Goal: Find specific fact: Find specific fact

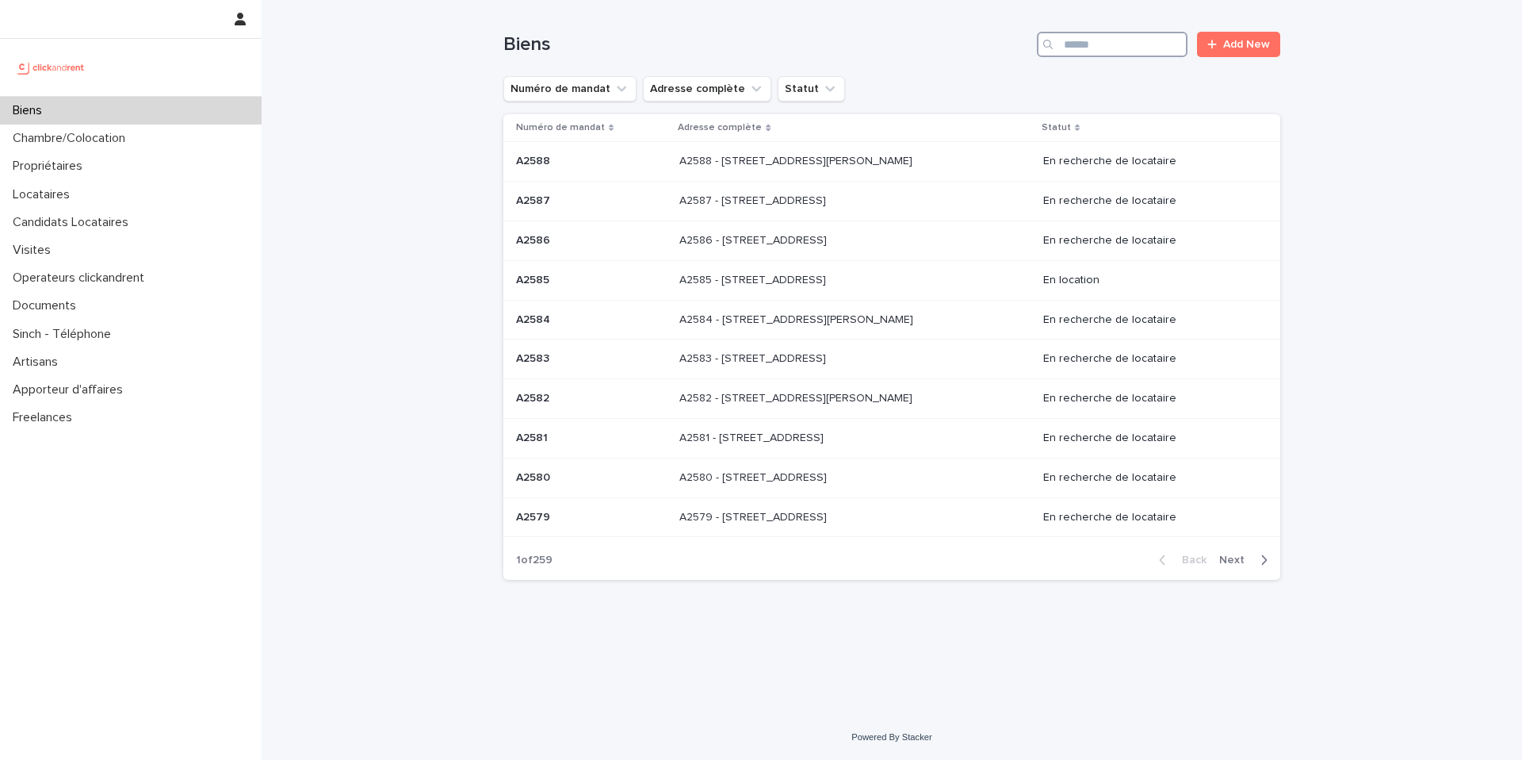
click at [1129, 39] on input "Search" at bounding box center [1112, 44] width 151 height 25
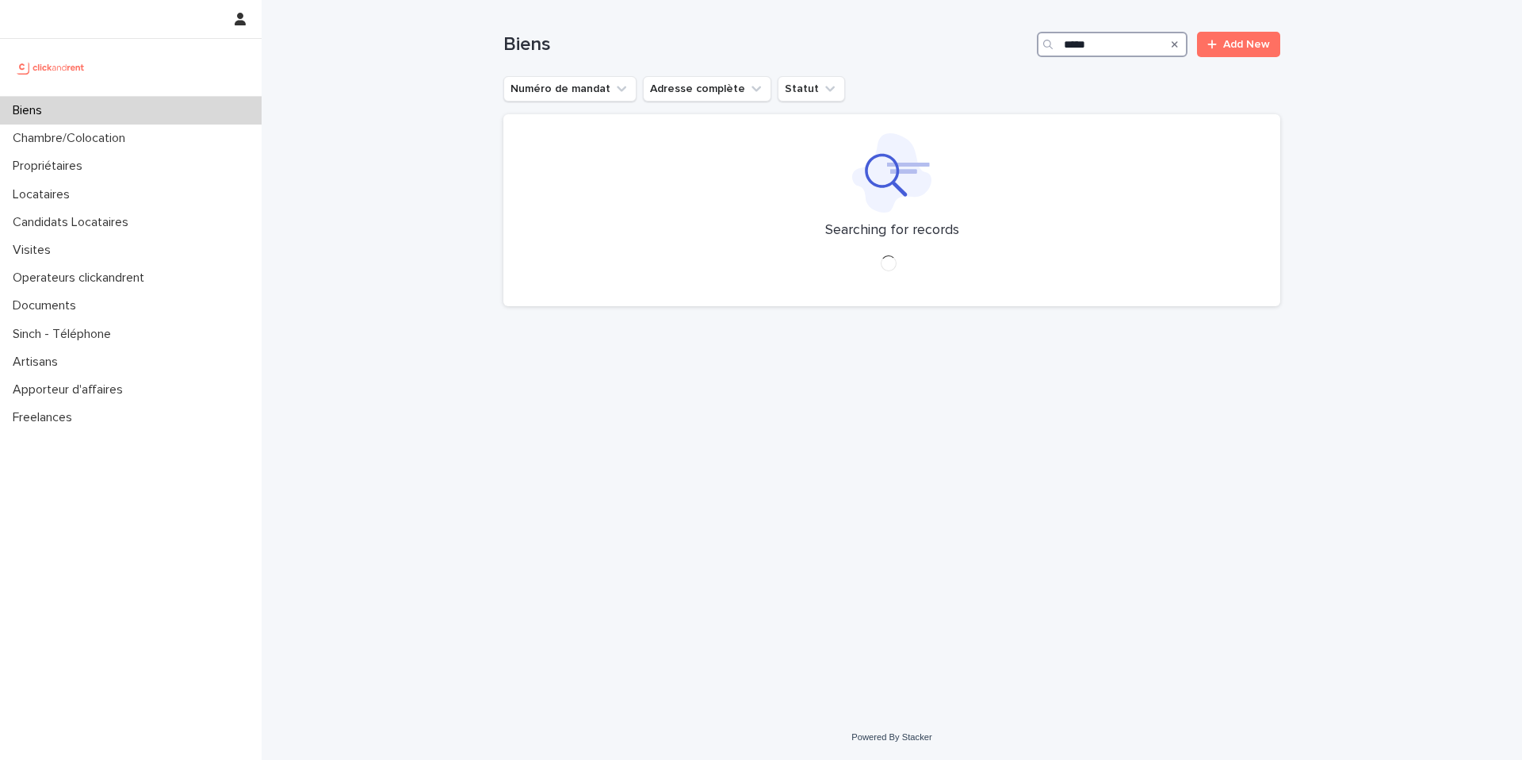
type input "*****"
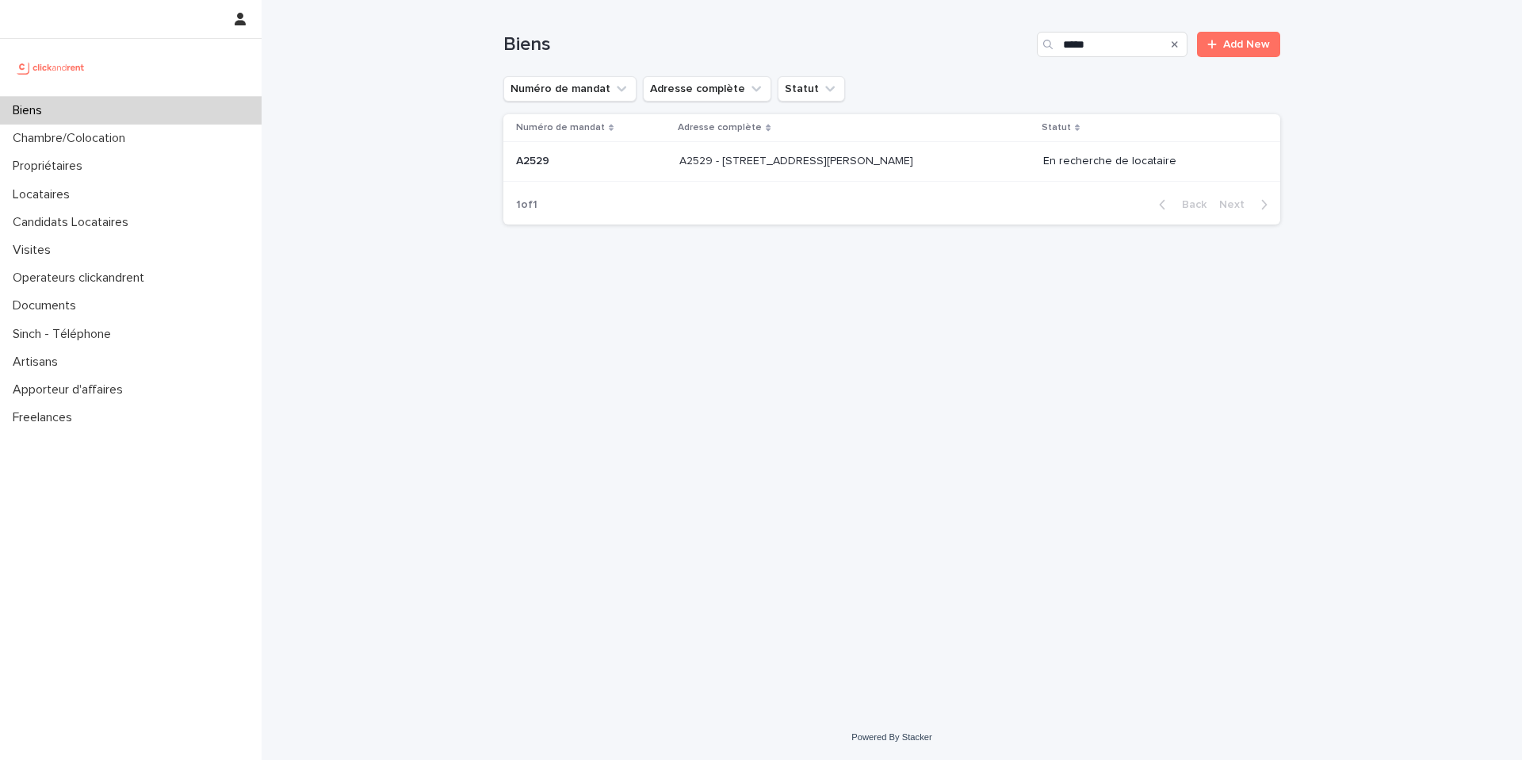
click at [917, 155] on p "A2529 - [STREET_ADDRESS][PERSON_NAME]" at bounding box center [798, 159] width 237 height 17
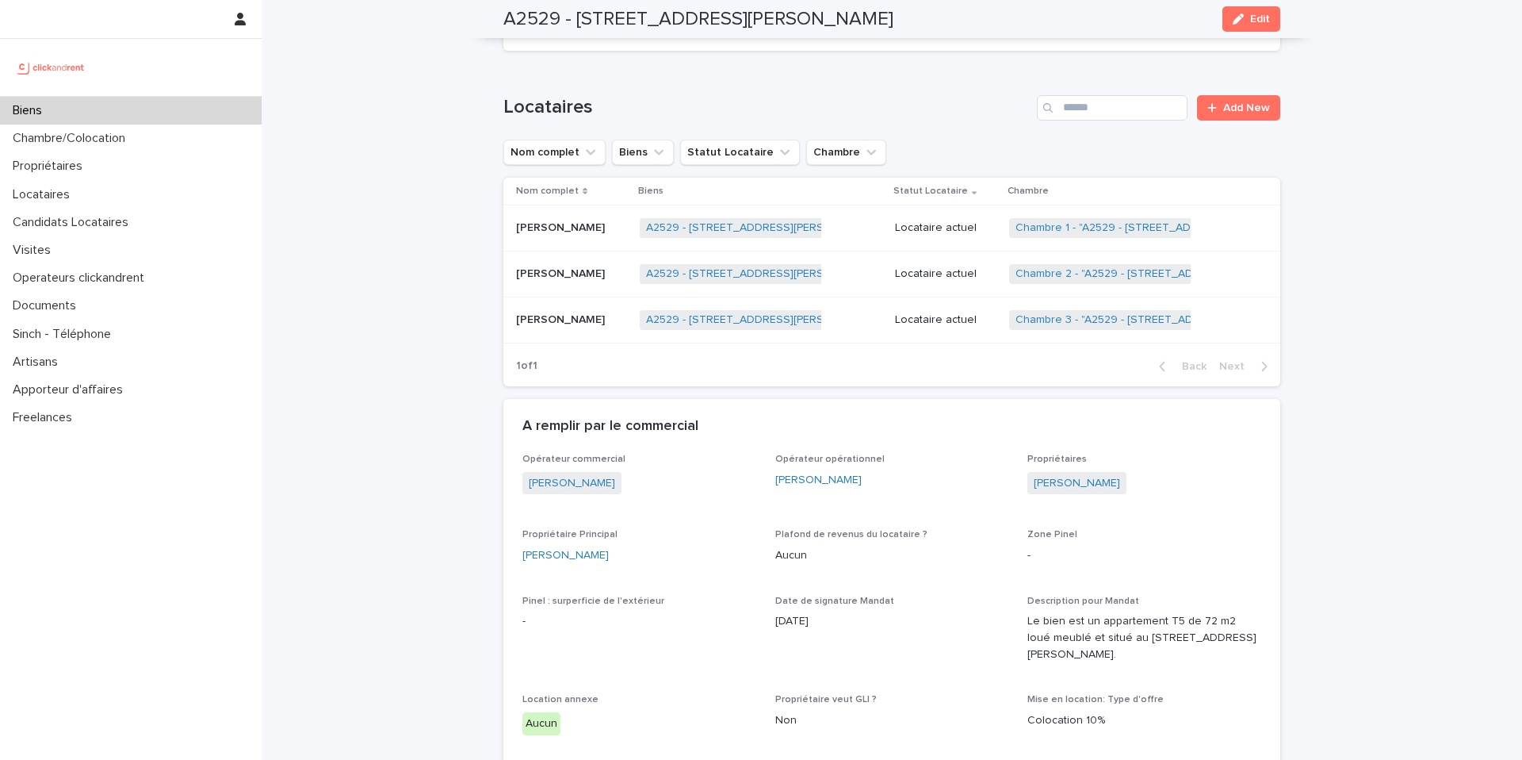
scroll to position [741, 0]
drag, startPoint x: 577, startPoint y: 14, endPoint x: 1020, endPoint y: 46, distance: 444.4
copy div "32 lor Ipsumd si Ametco, Adipis-eli-Seddoei 91888 Temp I8873 - 85 utl Etdolo ma…"
click at [705, 17] on h2 "A2529 - [STREET_ADDRESS][PERSON_NAME]" at bounding box center [698, 19] width 390 height 23
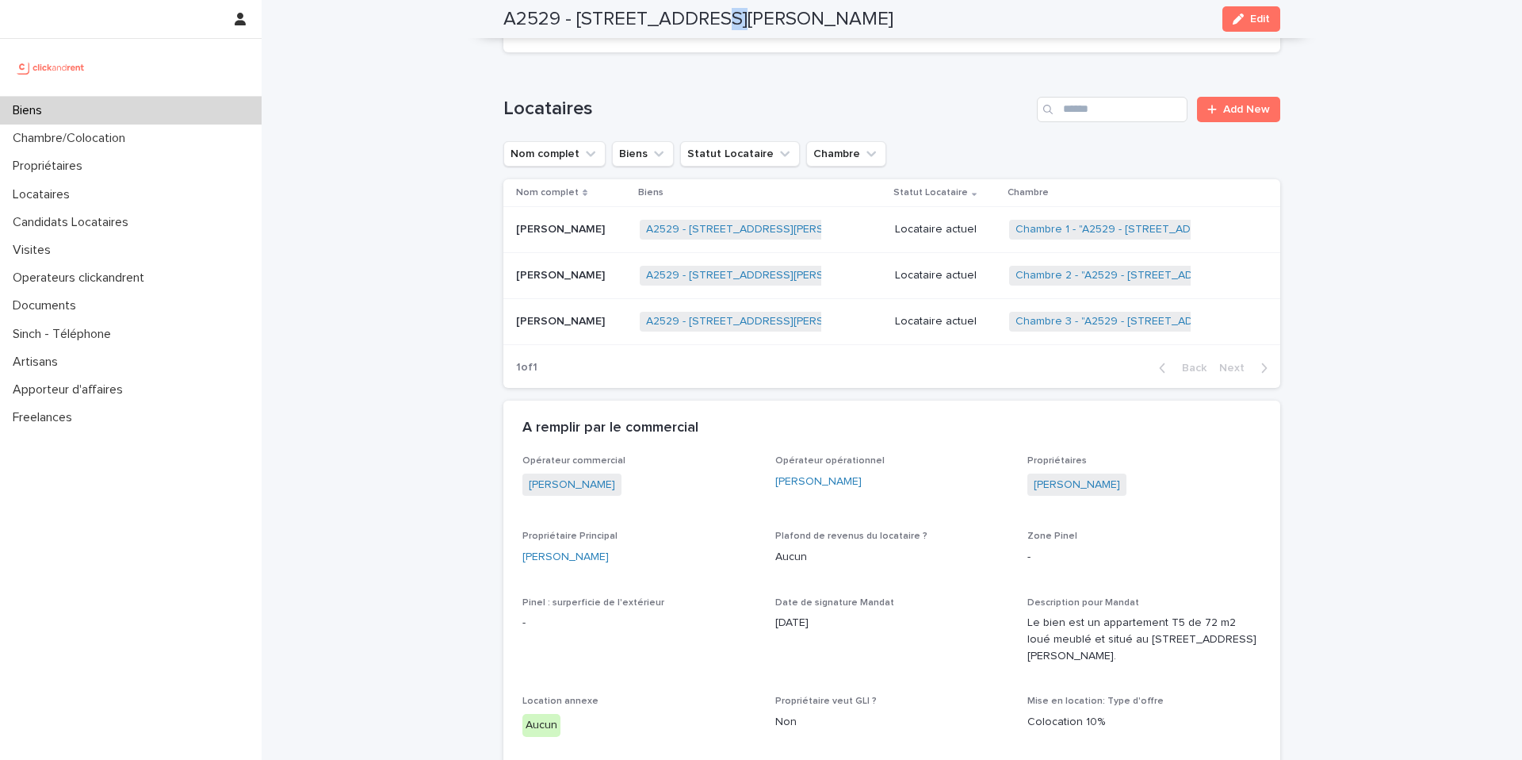
click at [705, 17] on h2 "A2529 - [STREET_ADDRESS][PERSON_NAME]" at bounding box center [698, 19] width 390 height 23
click at [587, 23] on h2 "A2529 - [STREET_ADDRESS][PERSON_NAME]" at bounding box center [698, 19] width 390 height 23
drag, startPoint x: 578, startPoint y: 17, endPoint x: 1047, endPoint y: 34, distance: 469.7
click at [1047, 34] on div "A2529 - [STREET_ADDRESS][PERSON_NAME] Edit" at bounding box center [891, 19] width 777 height 38
copy h2 "[STREET_ADDRESS][PERSON_NAME]"
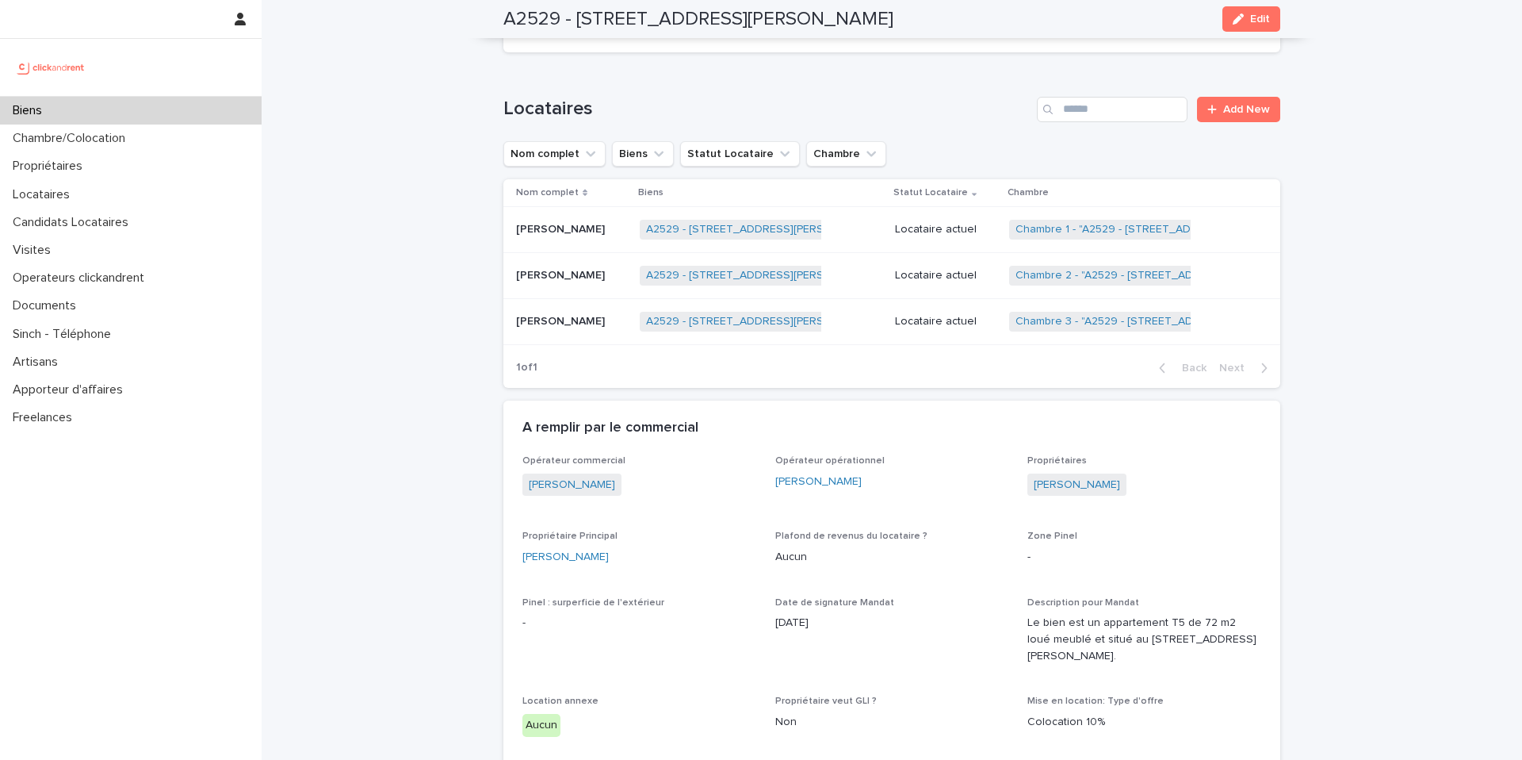
click at [583, 331] on div "[PERSON_NAME] [PERSON_NAME]" at bounding box center [571, 321] width 111 height 26
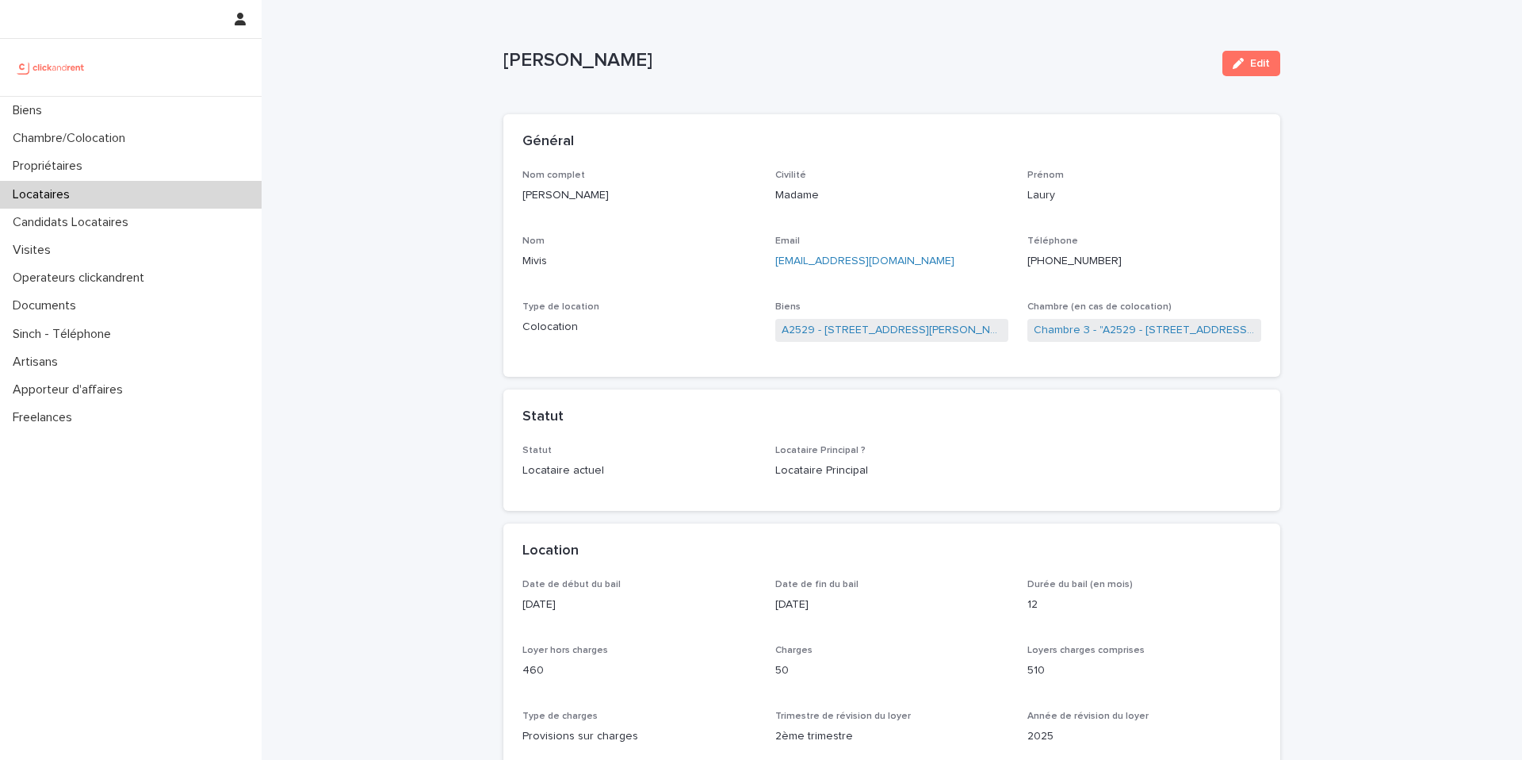
click at [922, 257] on p "[EMAIL_ADDRESS][DOMAIN_NAME]" at bounding box center [892, 261] width 234 height 17
copy link "[EMAIL_ADDRESS][DOMAIN_NAME]"
